Goal: Information Seeking & Learning: Compare options

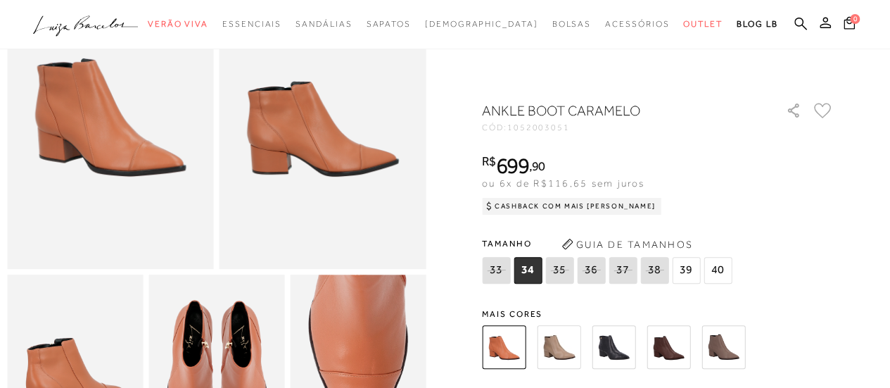
click at [567, 341] on img at bounding box center [559, 347] width 44 height 44
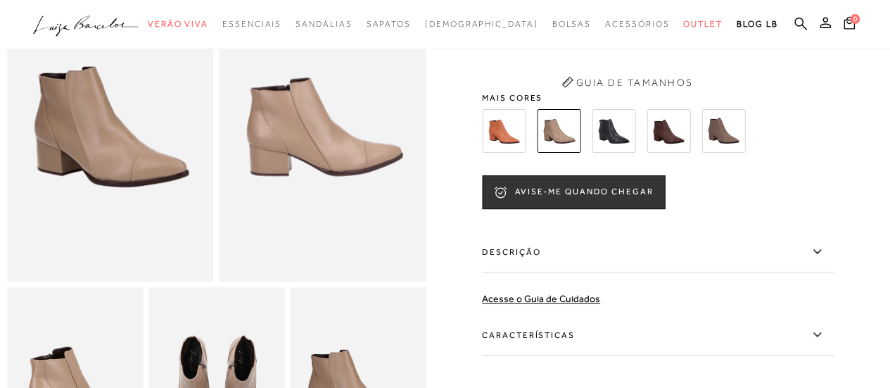
scroll to position [141, 0]
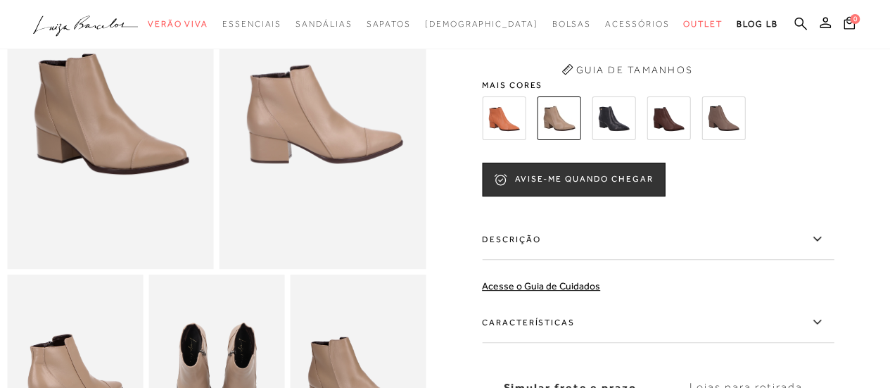
click at [610, 136] on img at bounding box center [613, 118] width 44 height 44
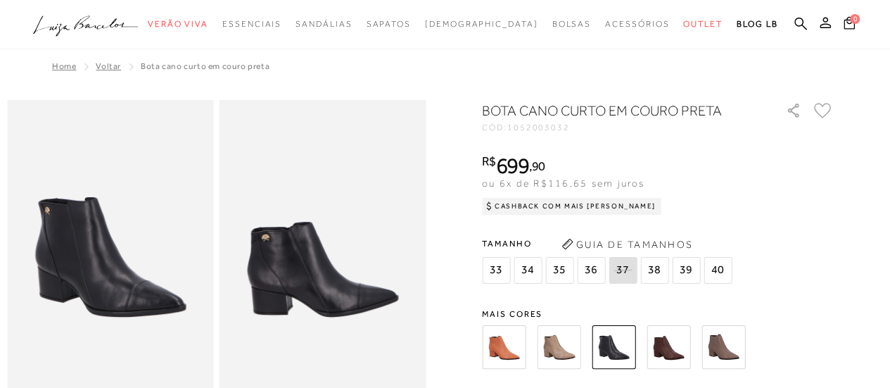
scroll to position [141, 0]
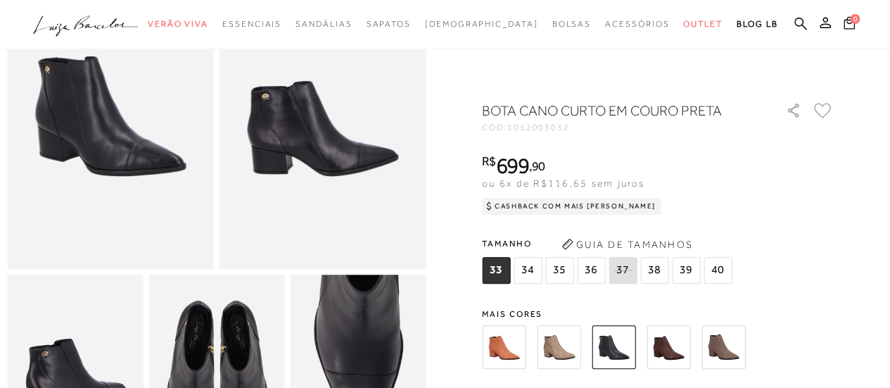
click at [668, 347] on img at bounding box center [668, 347] width 44 height 44
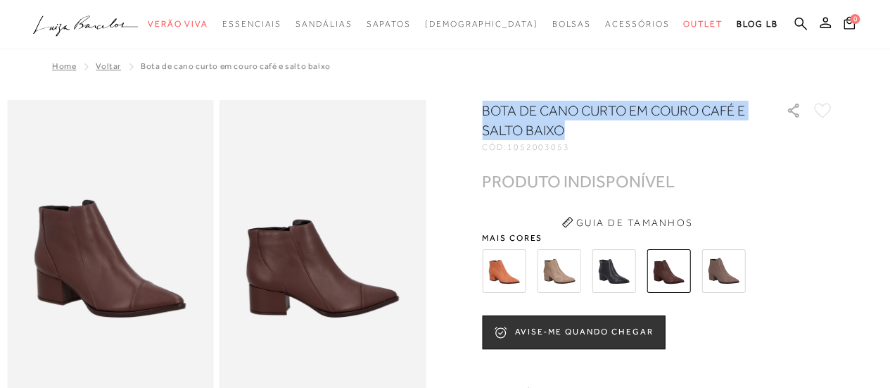
drag, startPoint x: 584, startPoint y: 134, endPoint x: 477, endPoint y: 98, distance: 112.5
